Goal: Task Accomplishment & Management: Use online tool/utility

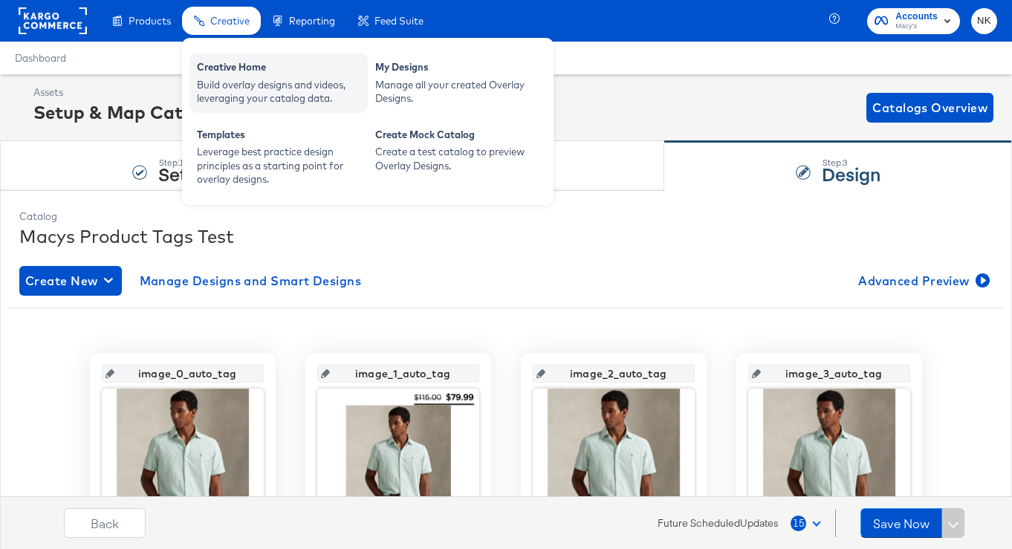
click at [222, 72] on div "Creative Home" at bounding box center [278, 69] width 163 height 18
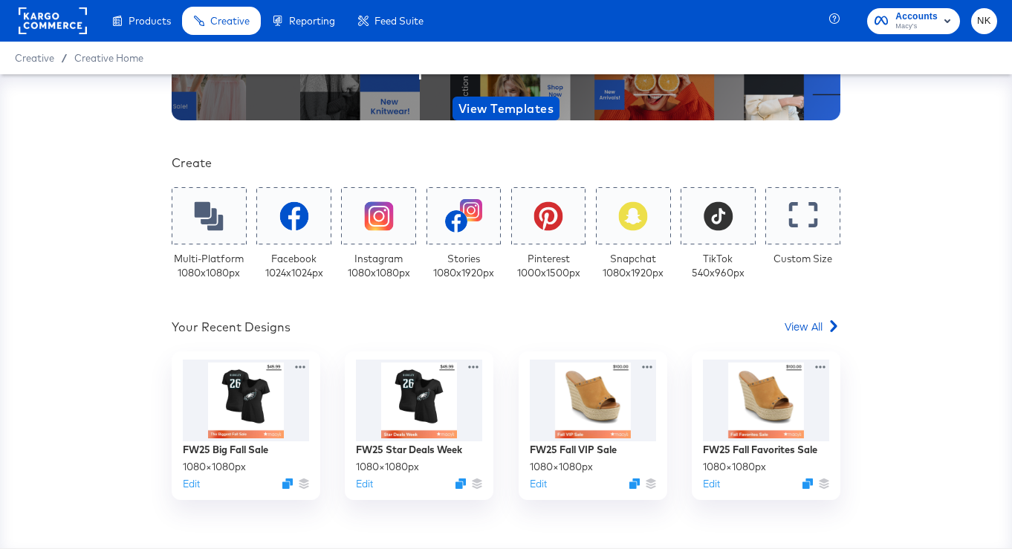
scroll to position [316, 0]
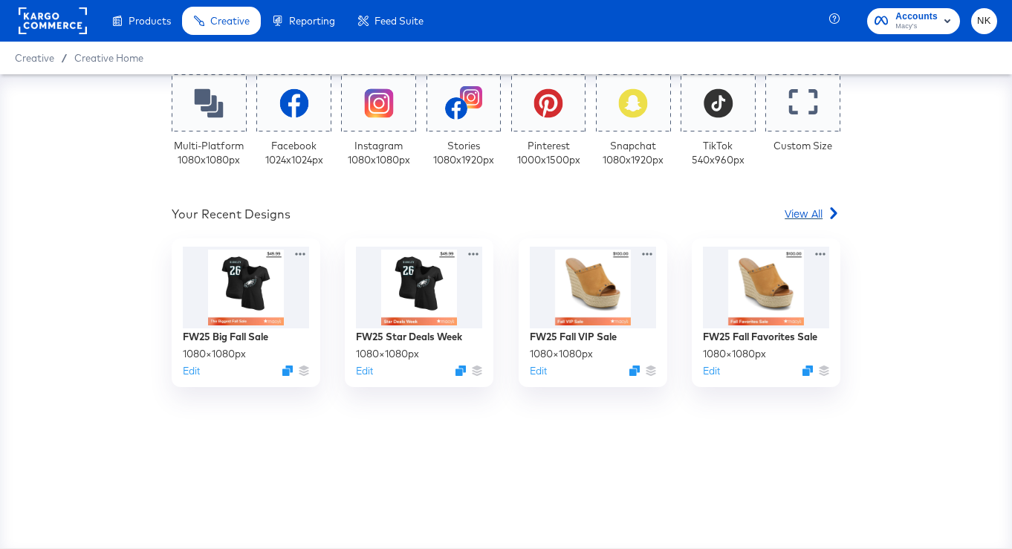
click at [805, 207] on span "View All" at bounding box center [803, 213] width 38 height 15
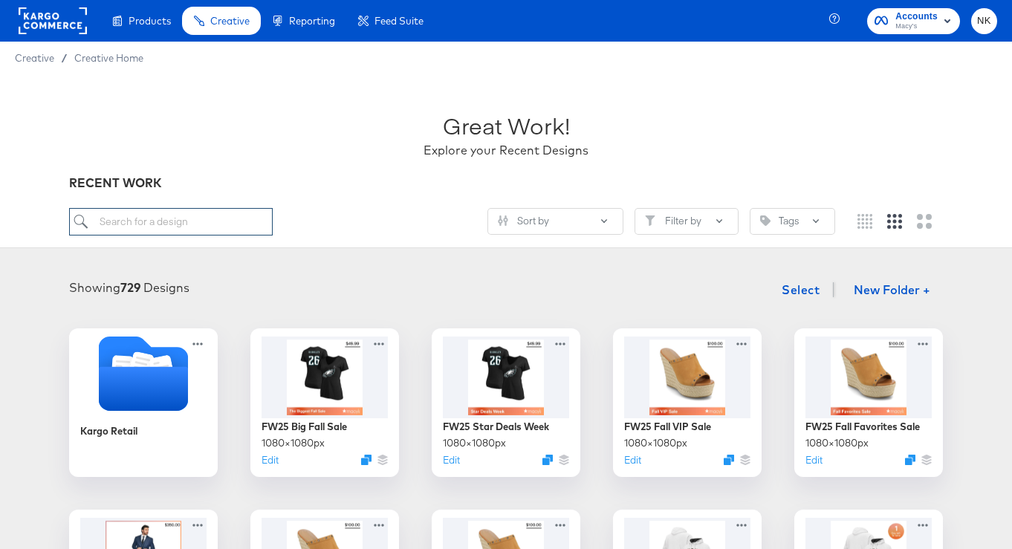
click at [139, 225] on input "search" at bounding box center [171, 221] width 204 height 27
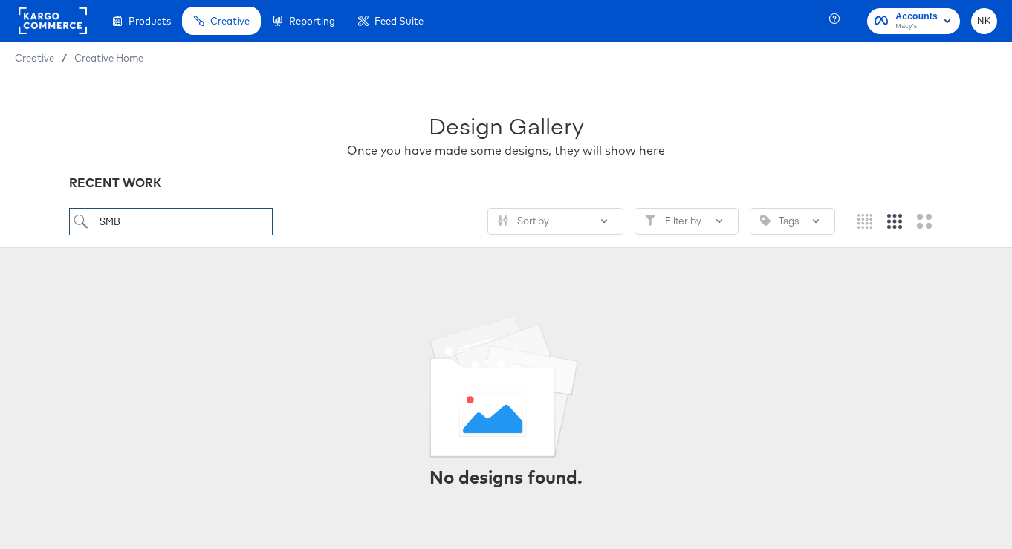
type input "SMBD"
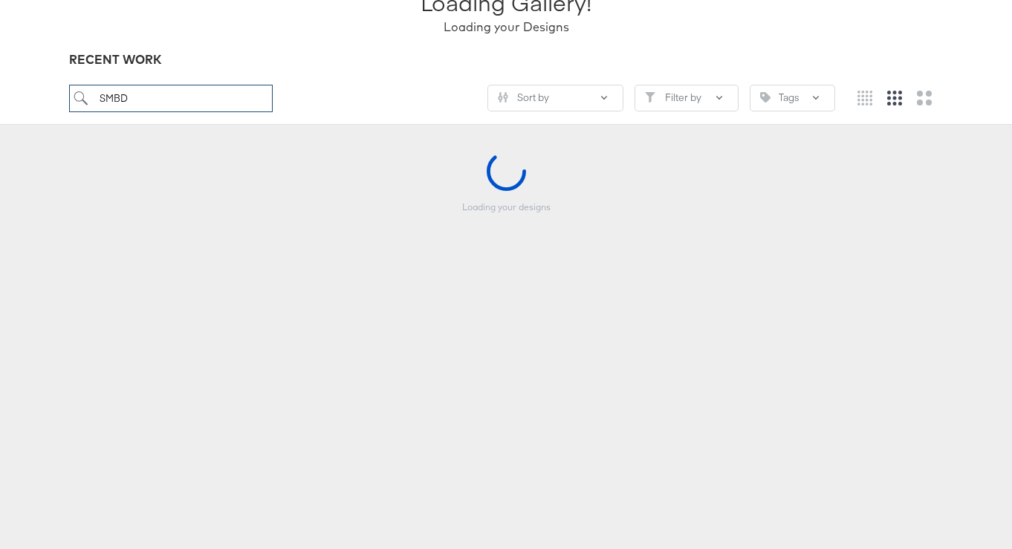
scroll to position [128, 0]
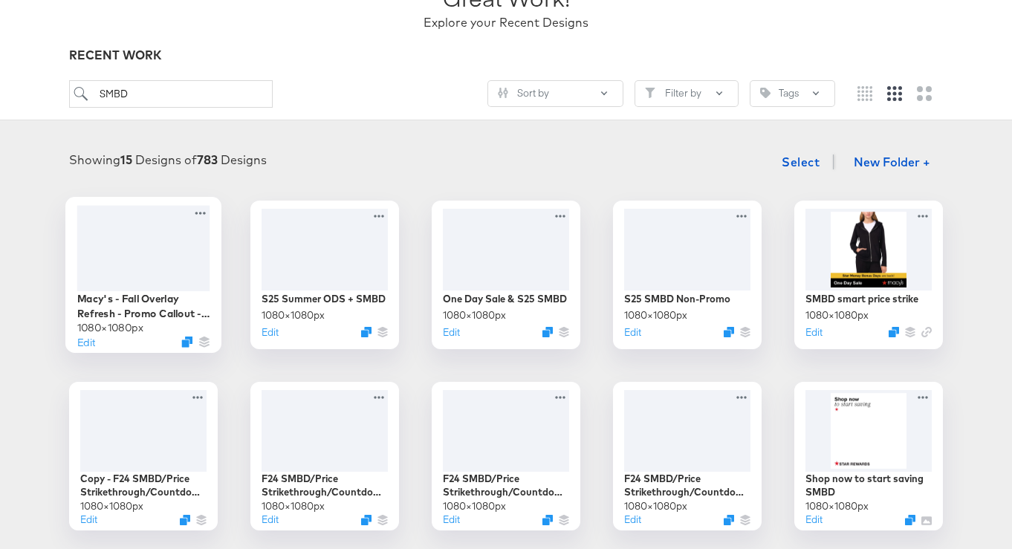
click at [175, 249] on div at bounding box center [143, 247] width 133 height 85
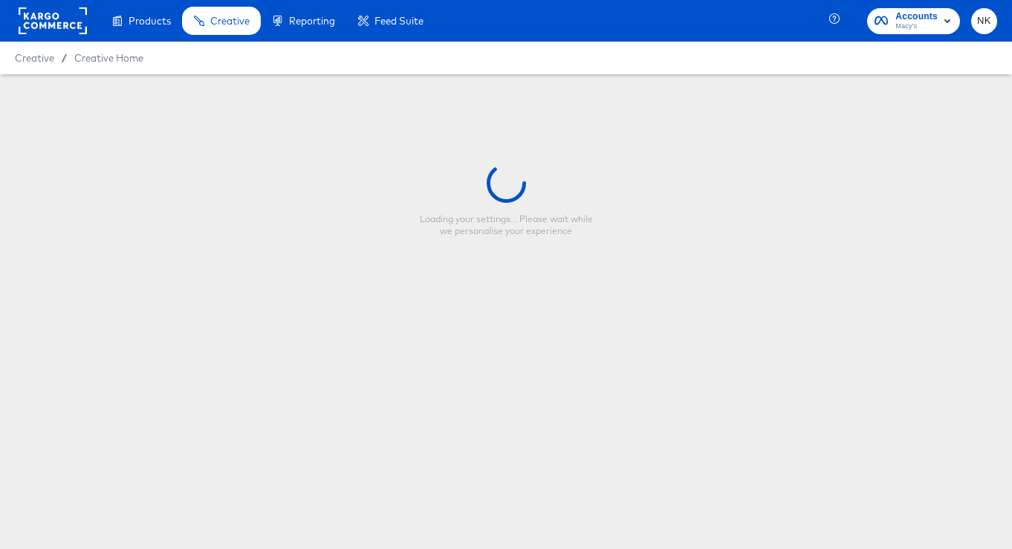
type input "Macy's - Fall Overlay Refresh - Promo Callout - Price Strike - SMBD"
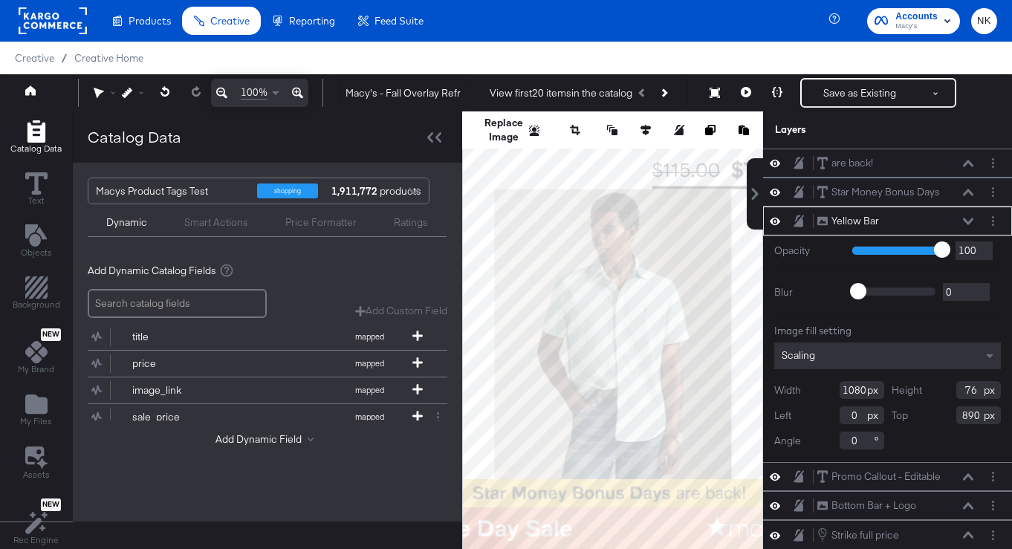
click at [434, 148] on div "Catalog Data" at bounding box center [267, 136] width 389 height 51
click at [427, 137] on icon at bounding box center [430, 137] width 6 height 10
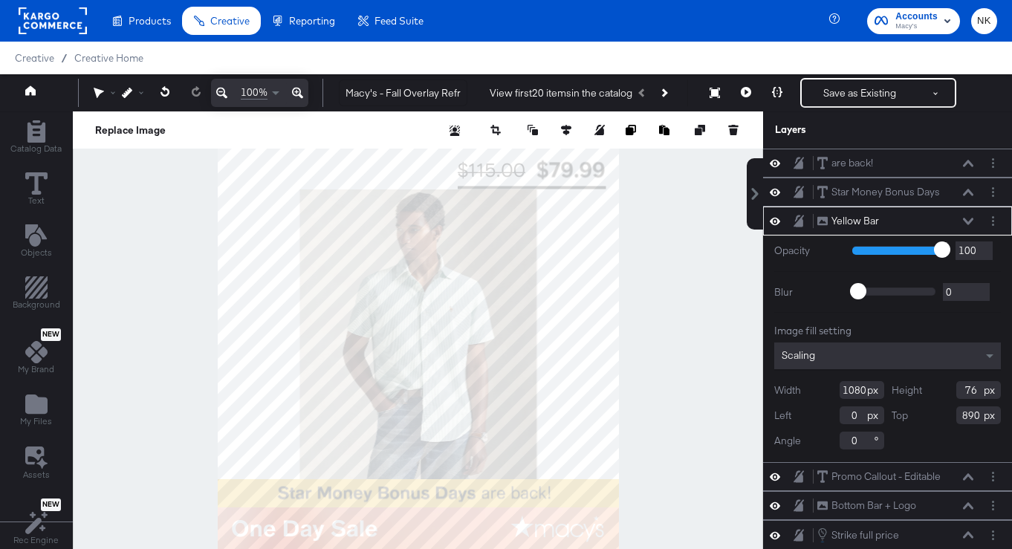
click at [695, 284] on div at bounding box center [418, 348] width 690 height 475
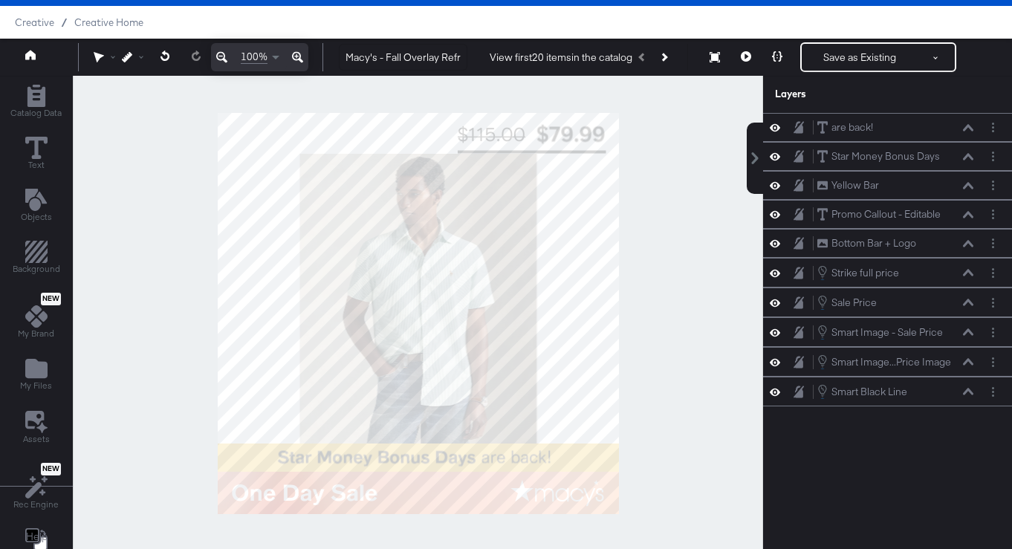
scroll to position [42, 0]
